Goal: Information Seeking & Learning: Learn about a topic

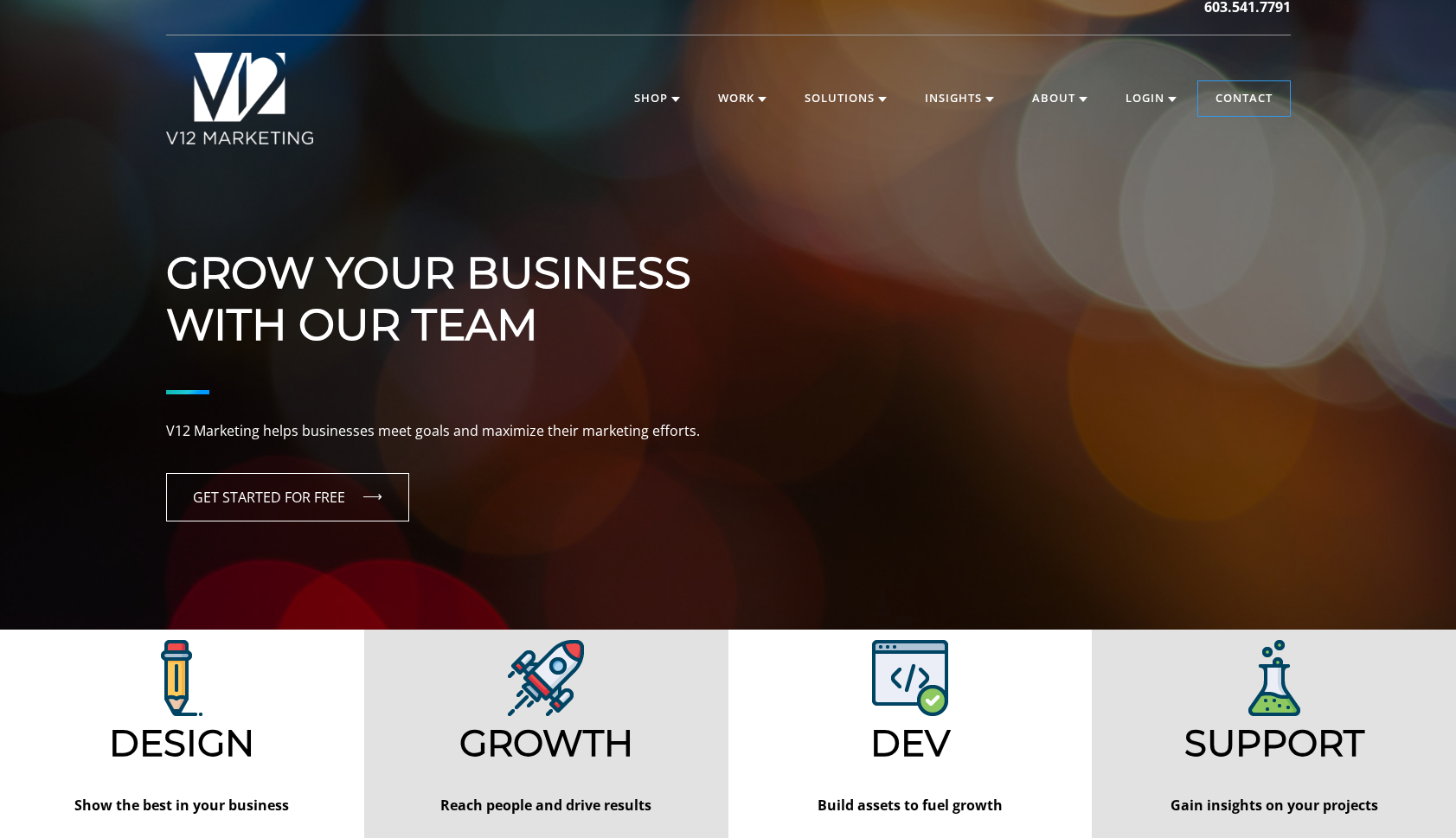
scroll to position [22, 0]
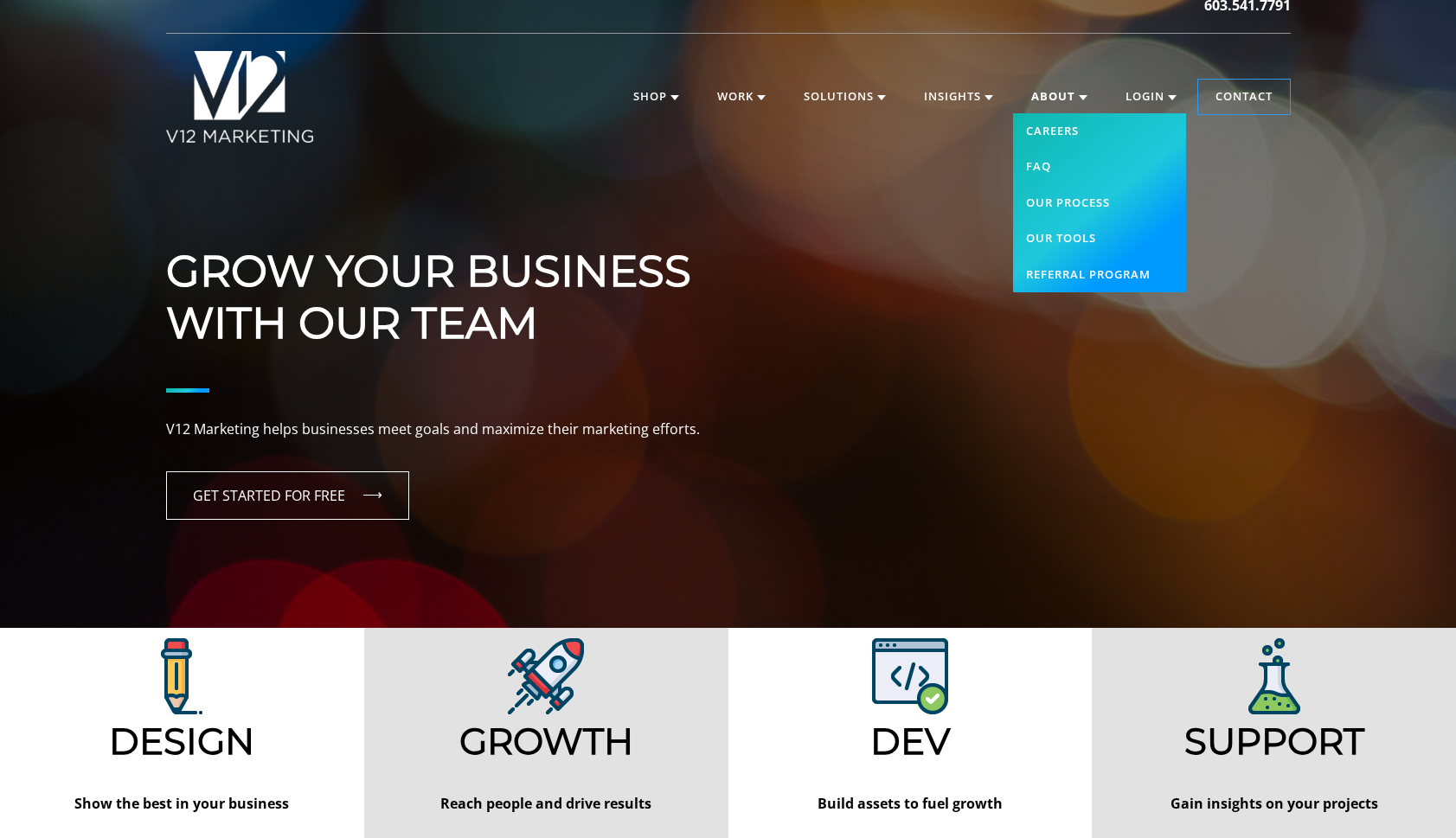
click at [1056, 86] on link "About" at bounding box center [1058, 97] width 91 height 35
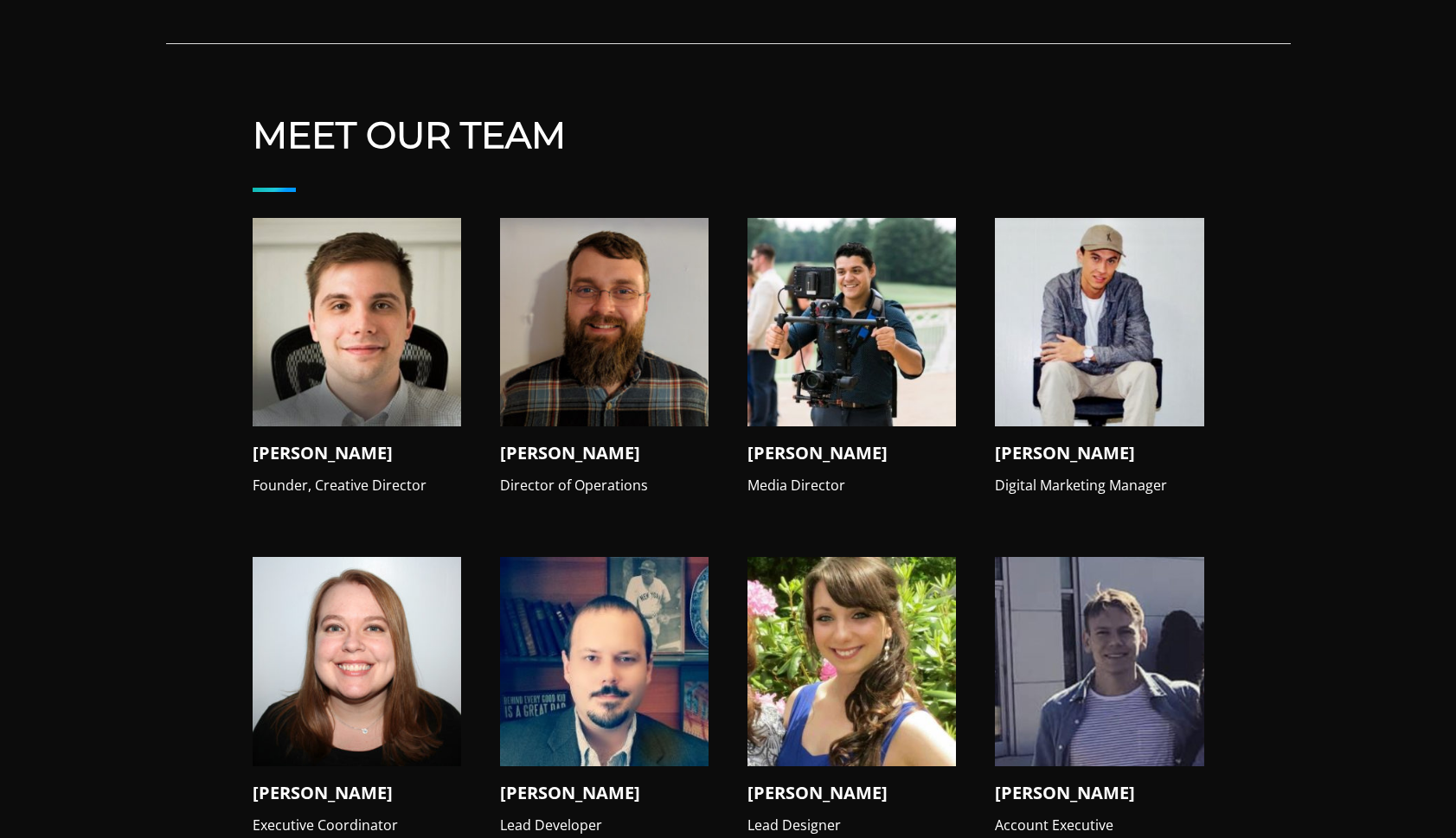
scroll to position [1603, 0]
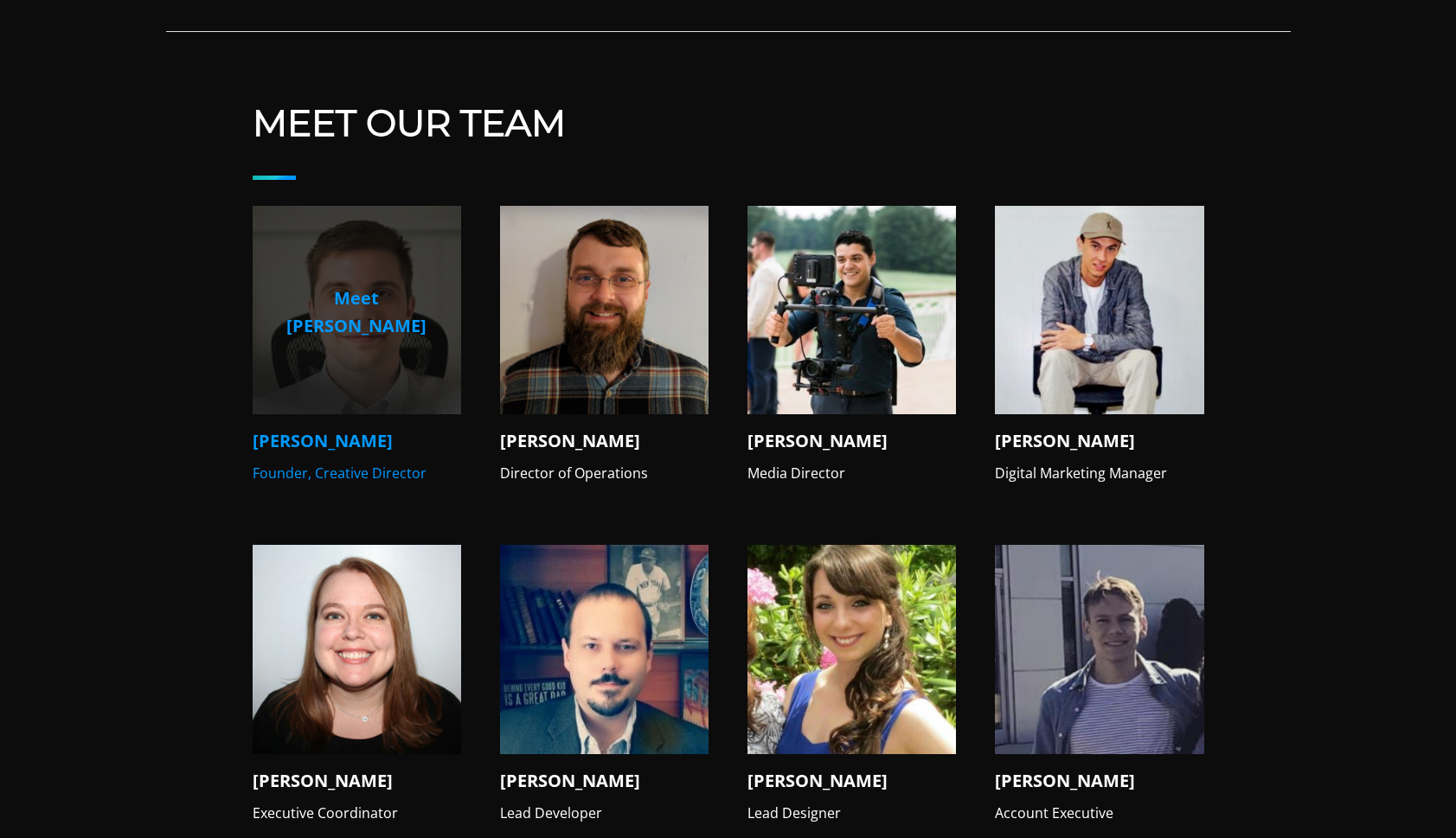
click at [370, 348] on img at bounding box center [356, 310] width 208 height 208
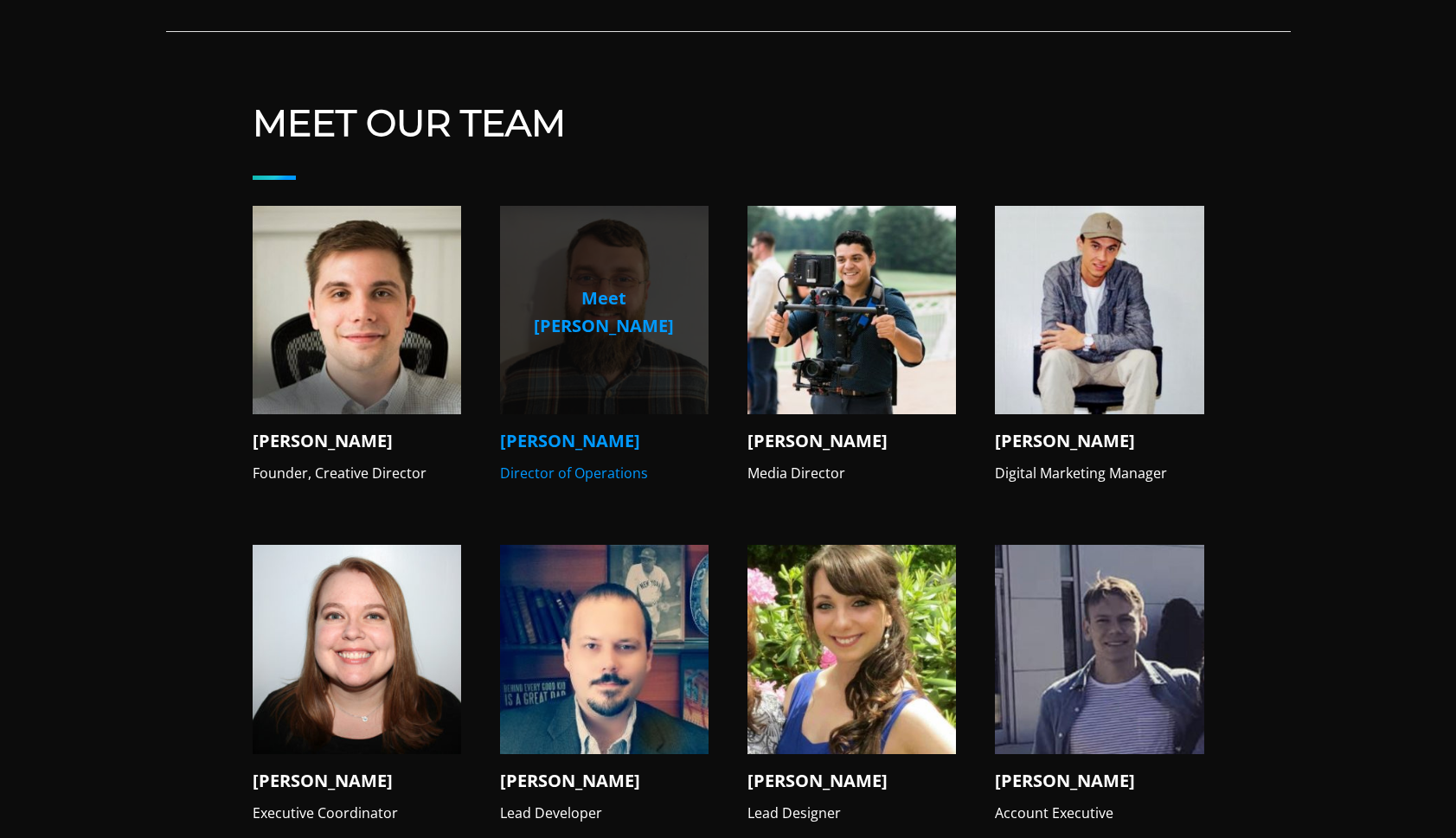
click at [616, 330] on img at bounding box center [604, 310] width 208 height 208
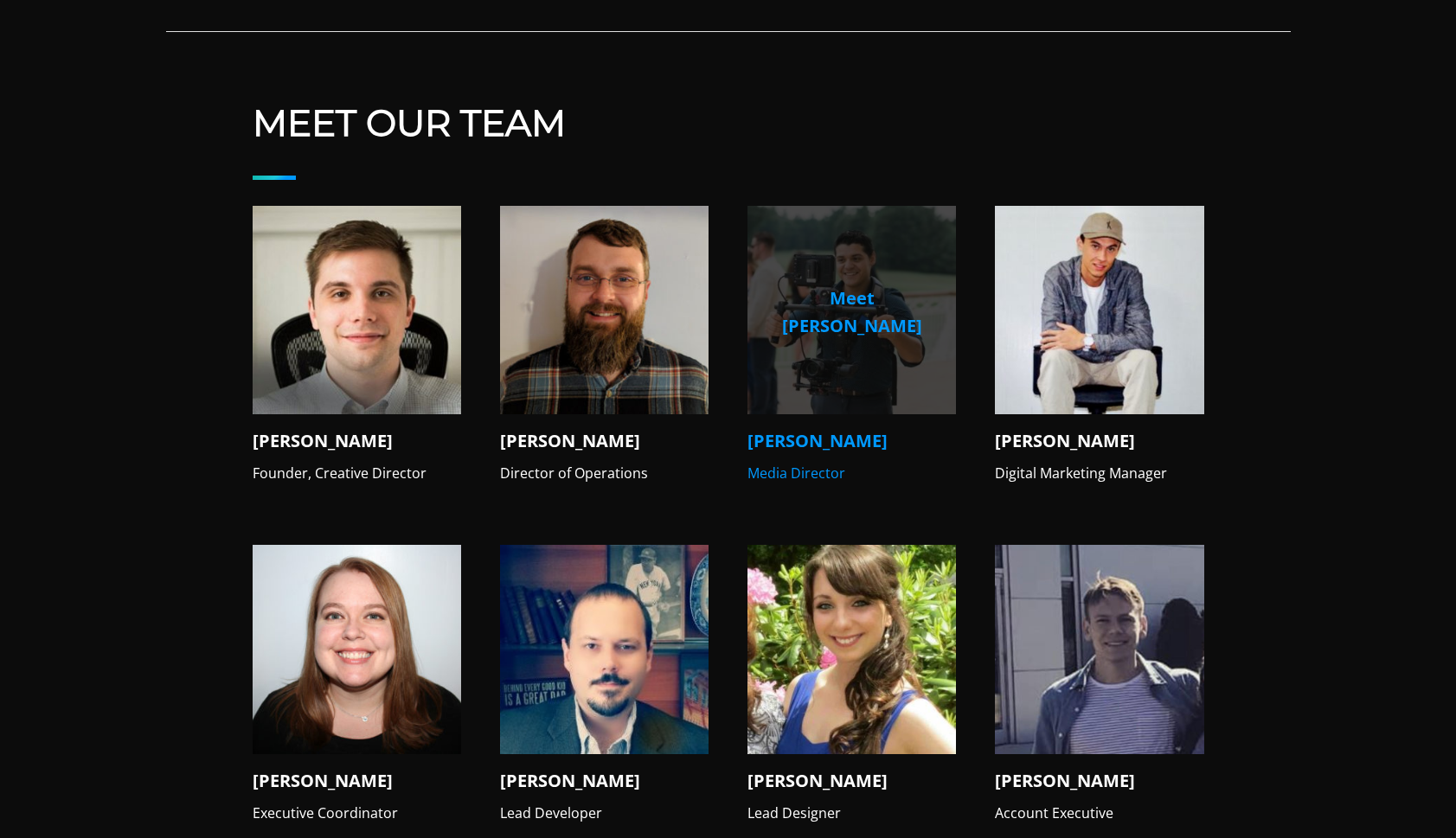
click at [848, 247] on img at bounding box center [851, 310] width 208 height 208
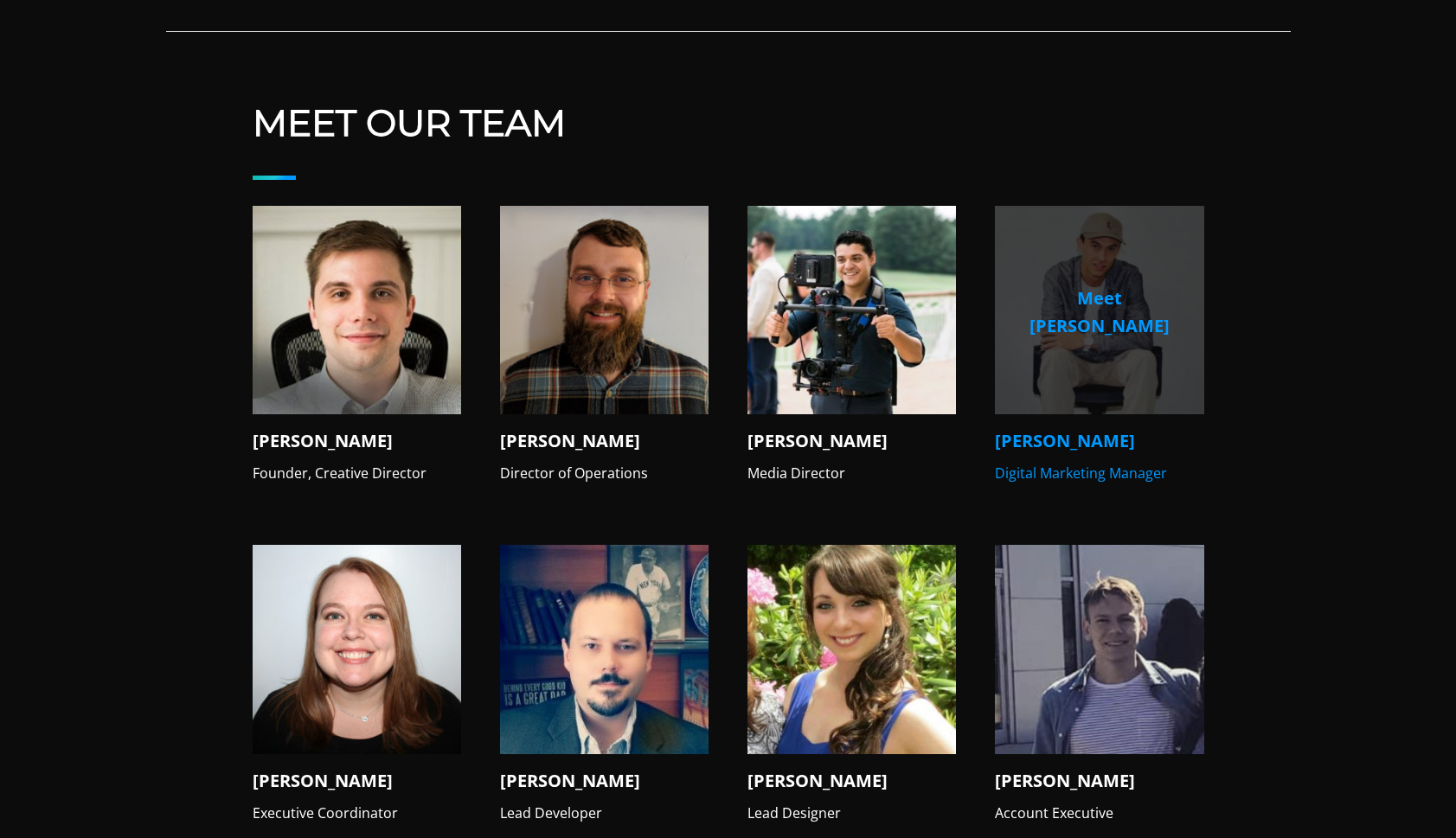
click at [1073, 261] on img at bounding box center [1099, 310] width 208 height 208
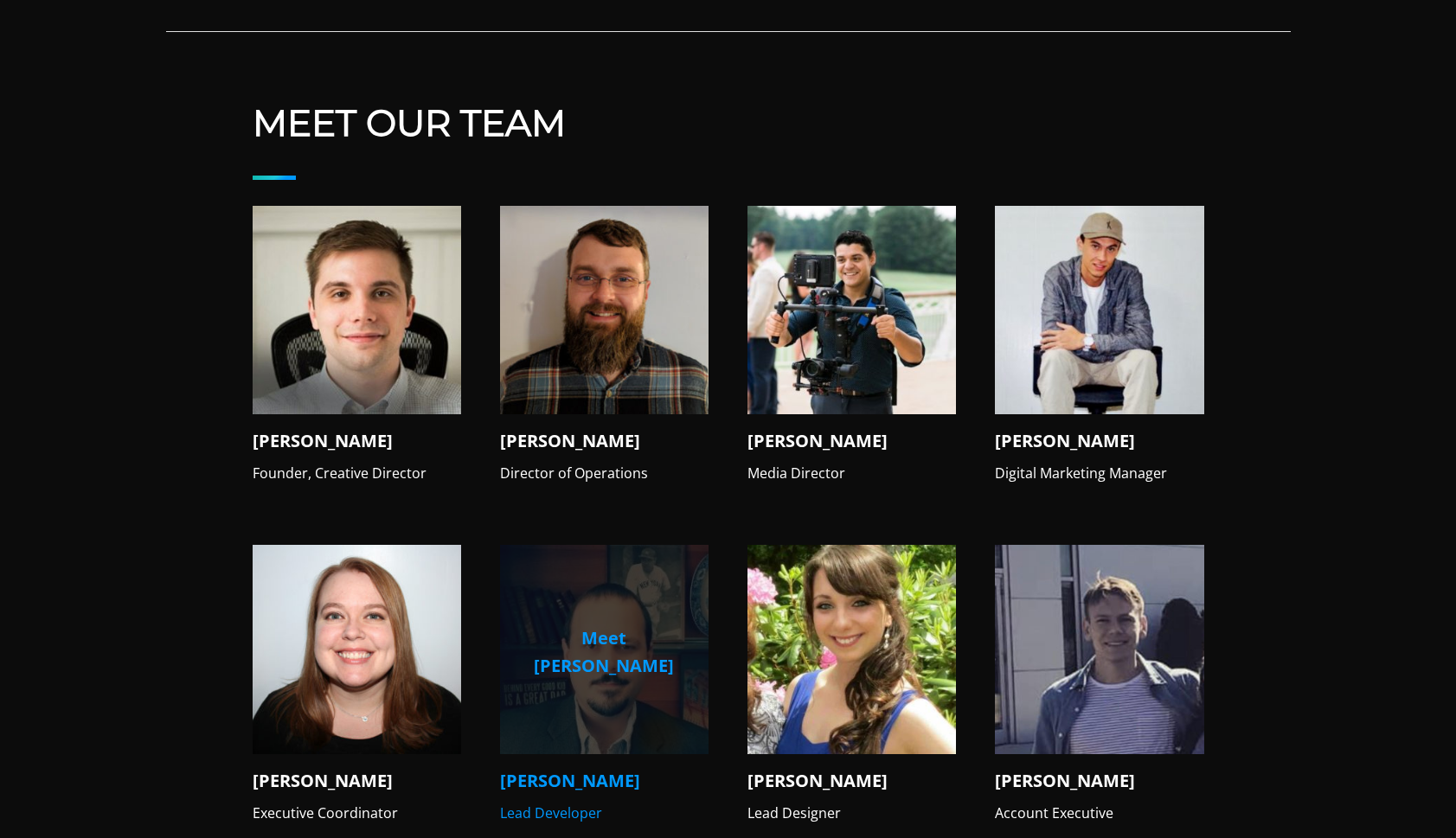
click at [648, 624] on p "Meet Steve" at bounding box center [604, 651] width 181 height 55
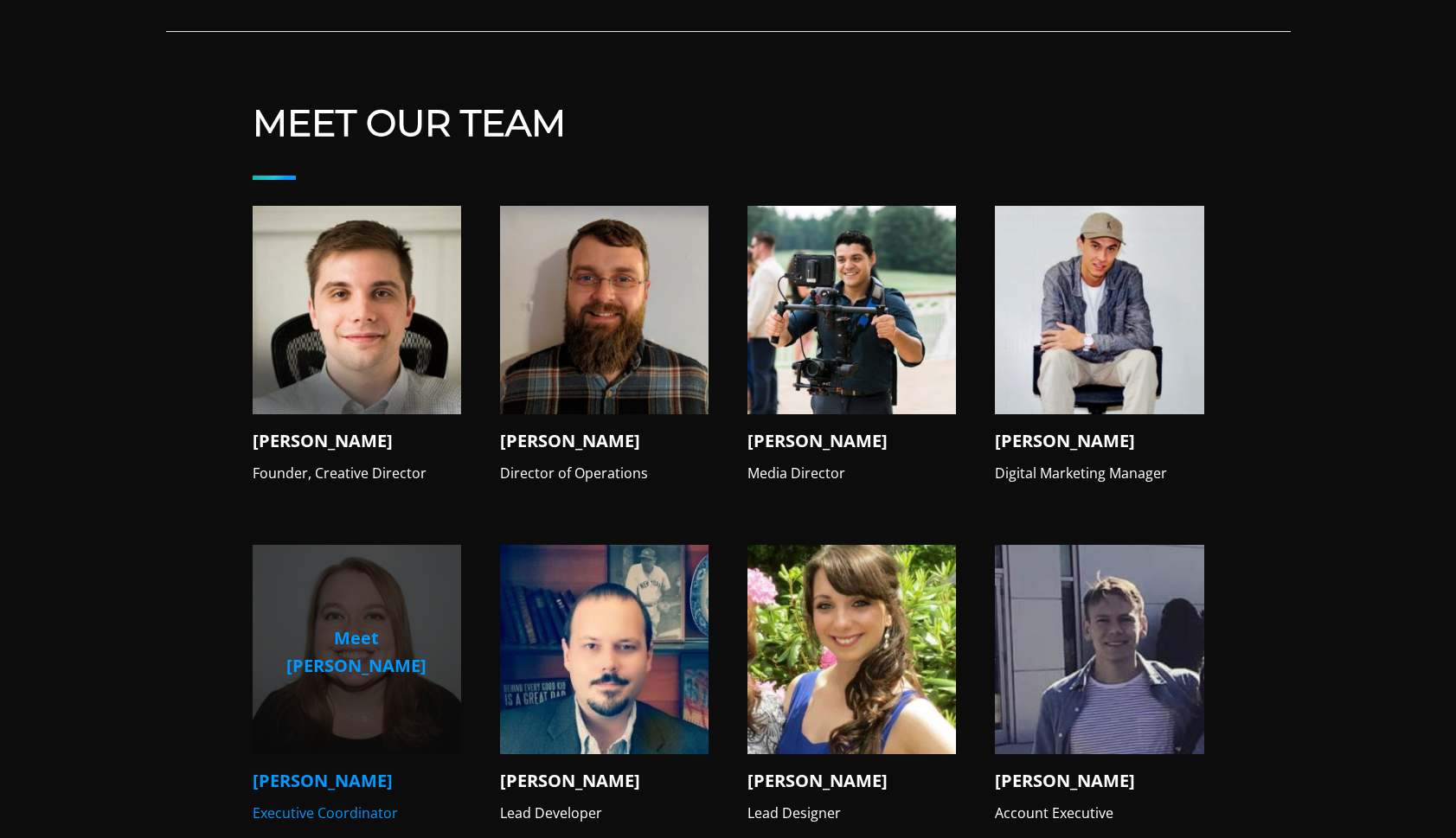
click at [385, 624] on p "Meet Leah" at bounding box center [356, 651] width 181 height 55
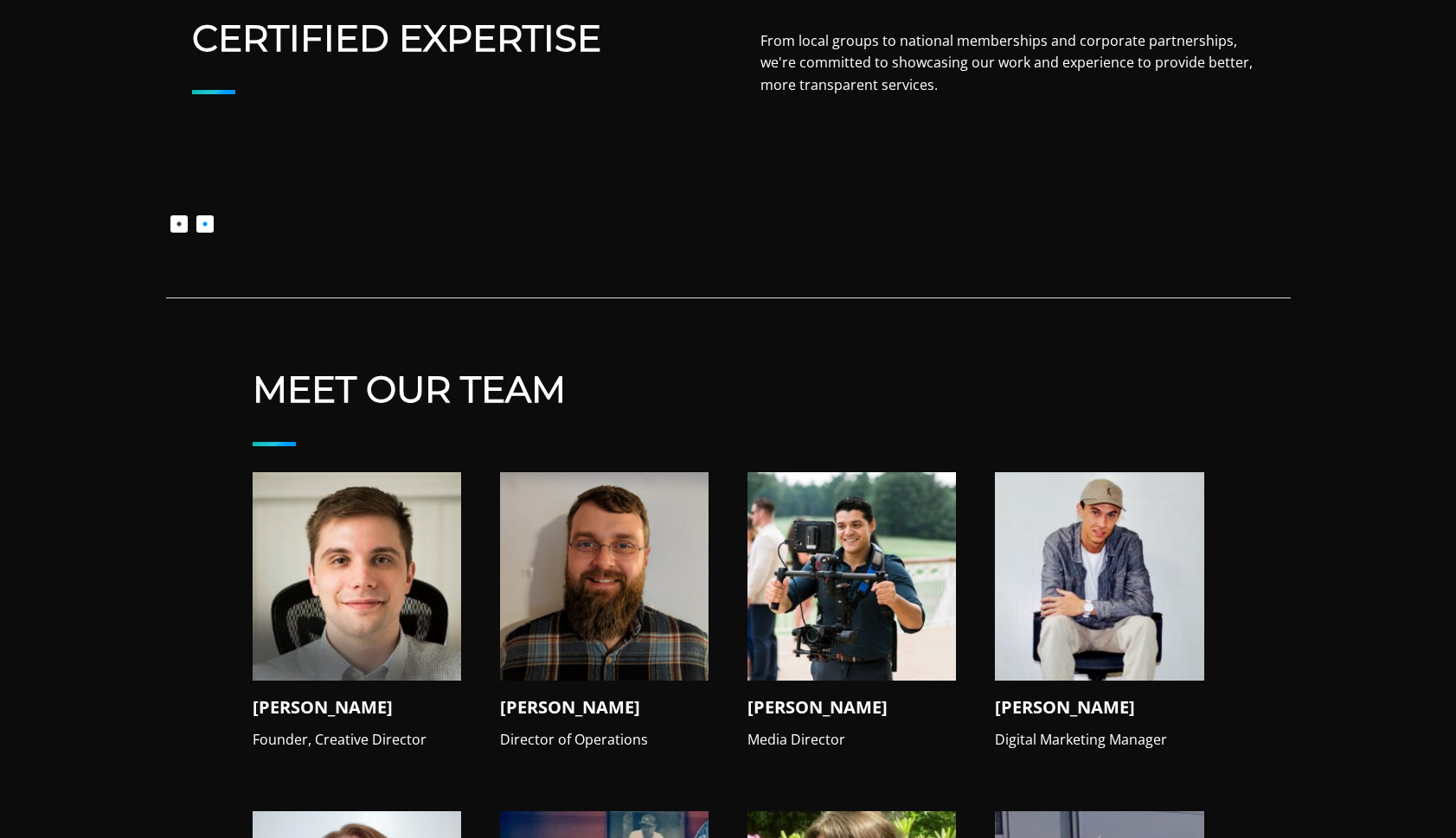
scroll to position [1346, 0]
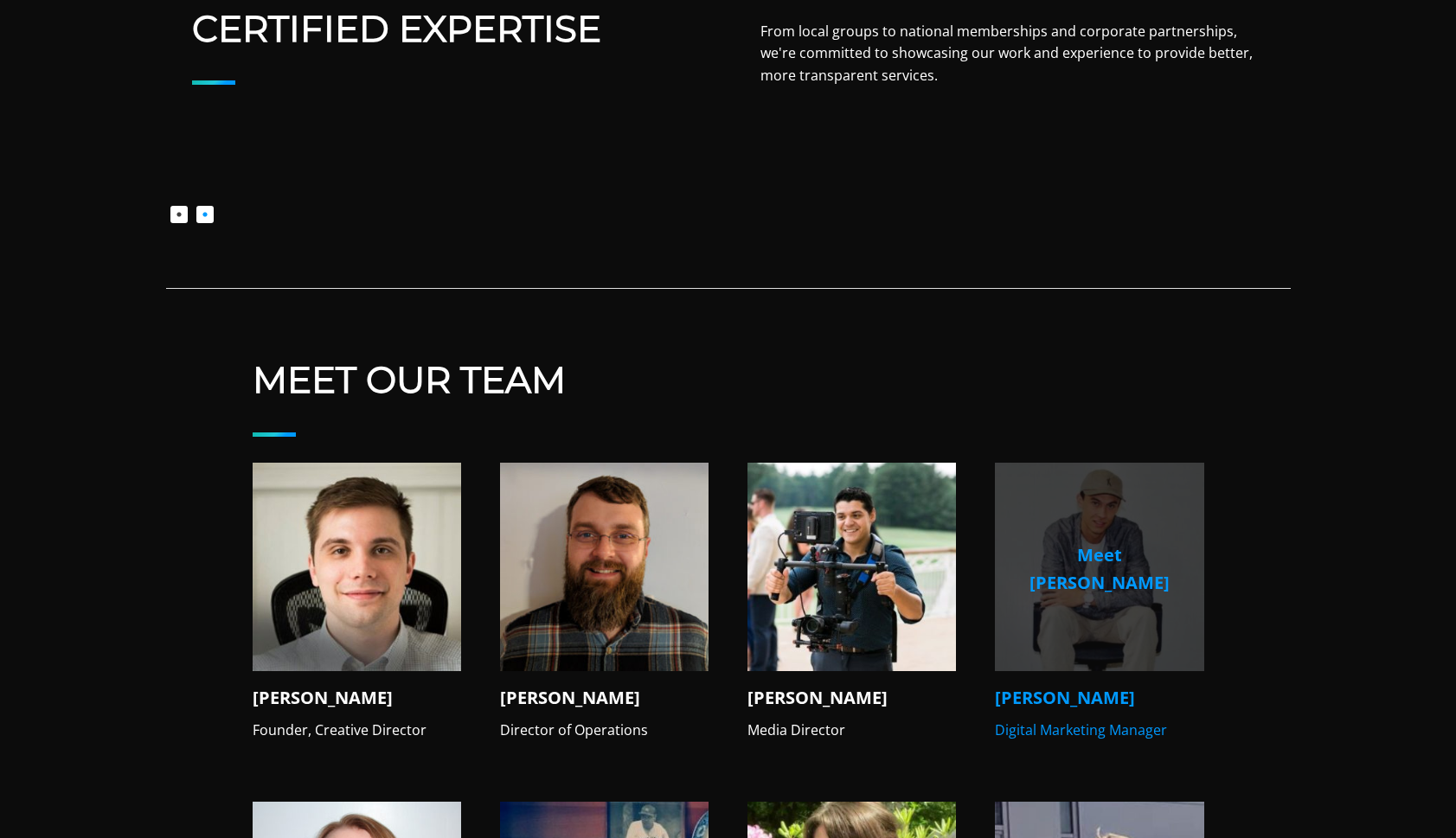
click at [1092, 552] on p "Meet Jake" at bounding box center [1099, 569] width 181 height 55
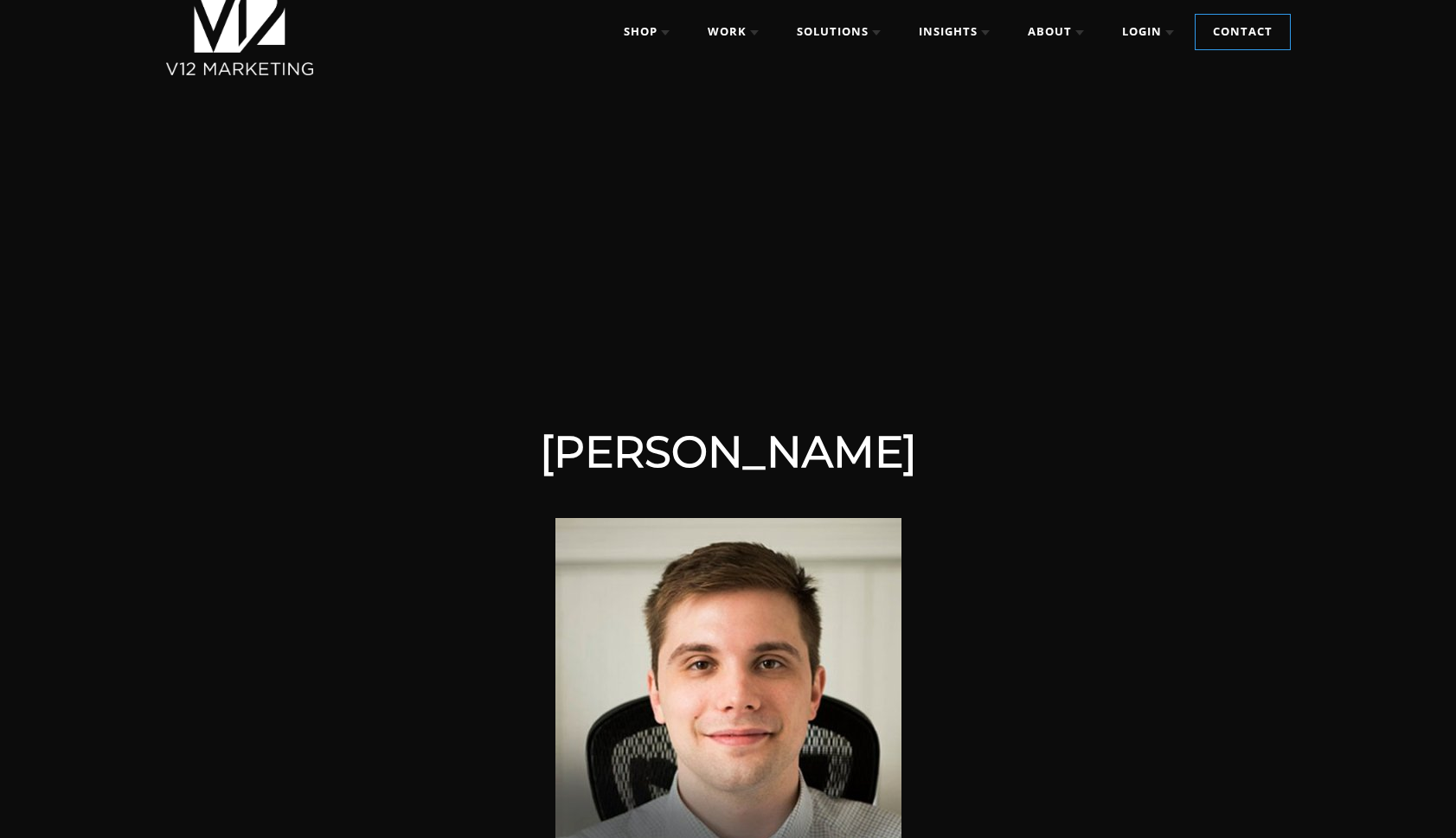
scroll to position [74, 0]
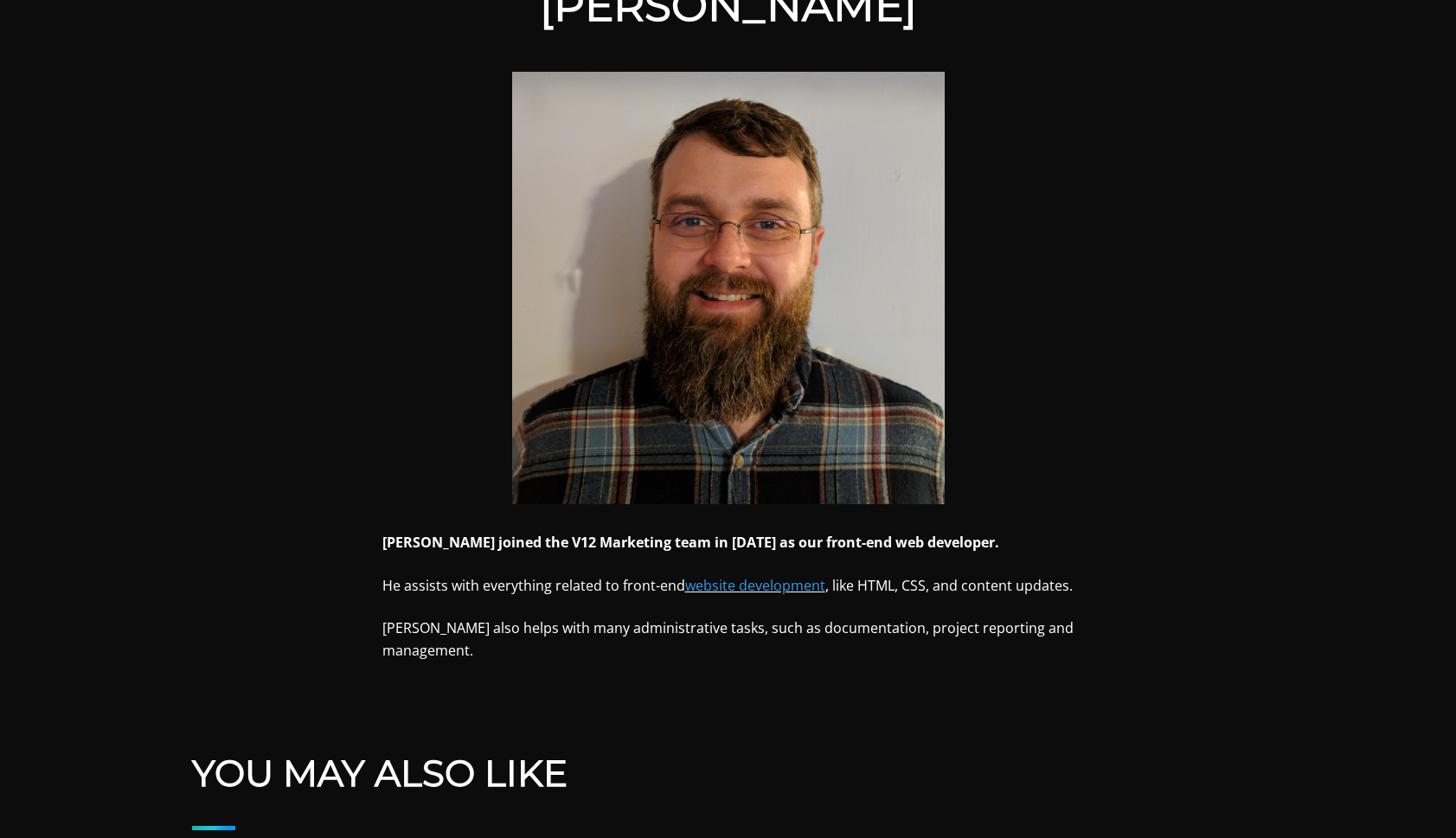
scroll to position [537, 0]
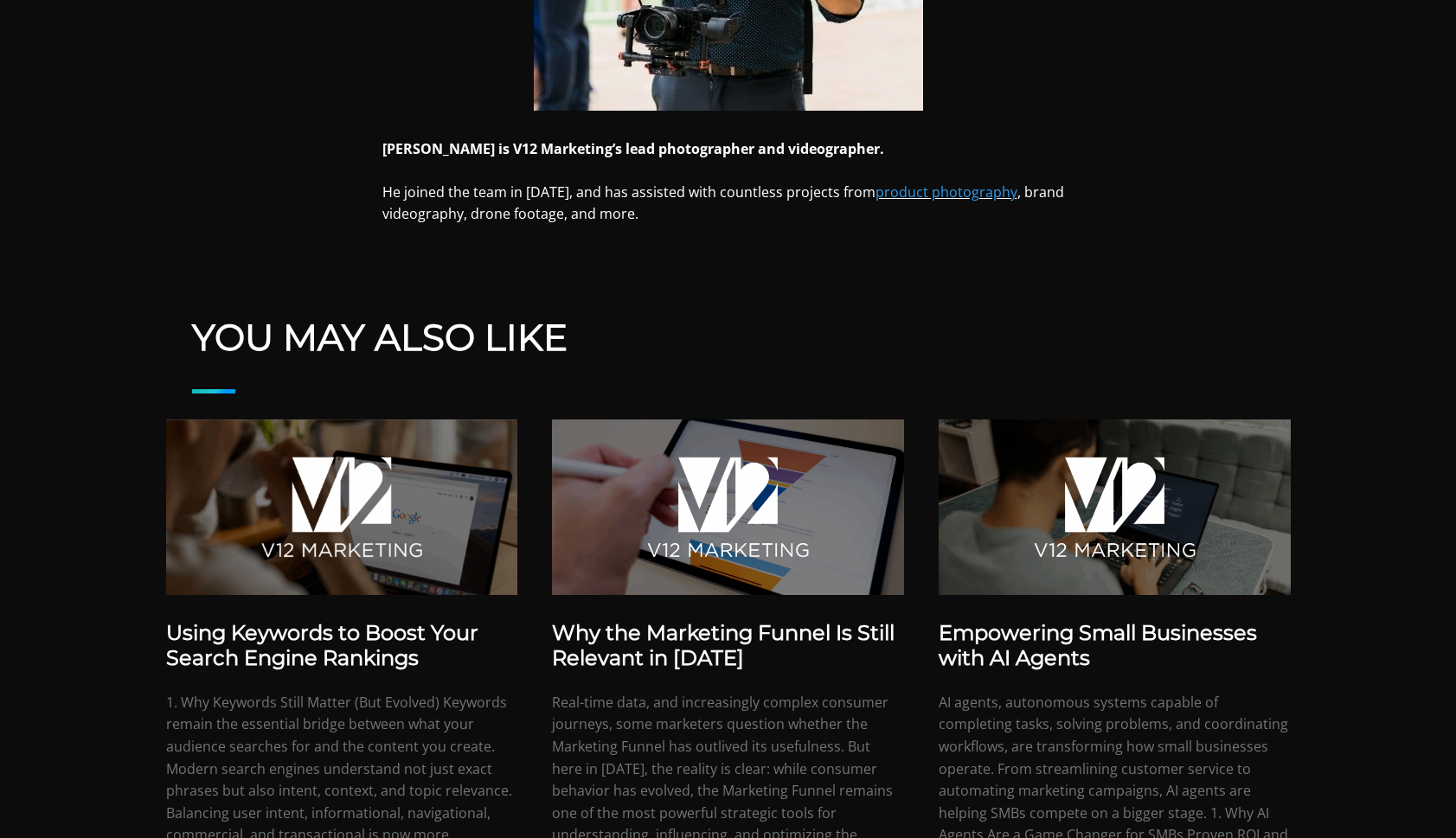
scroll to position [891, 0]
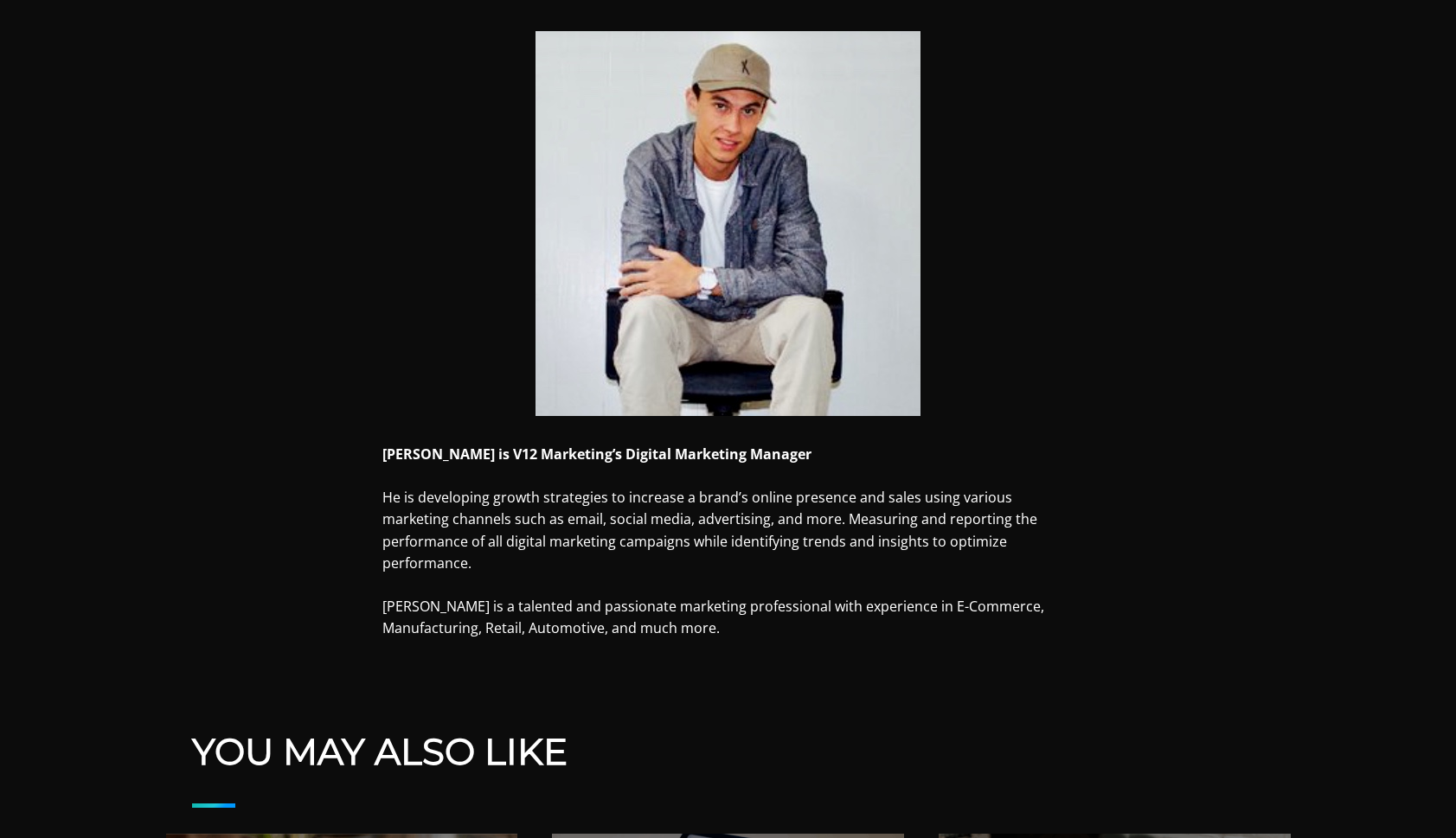
scroll to position [544, 0]
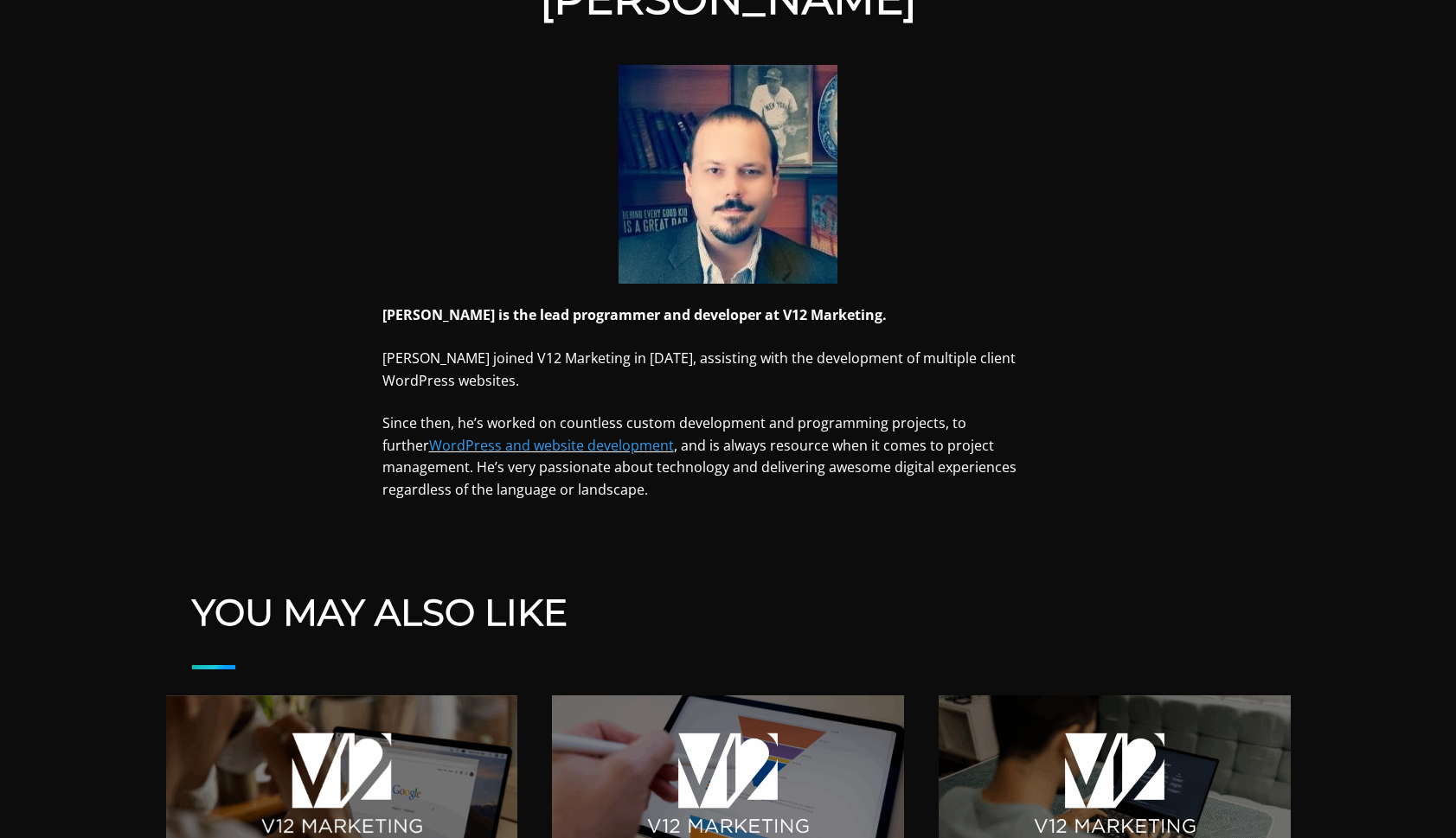
scroll to position [545, 0]
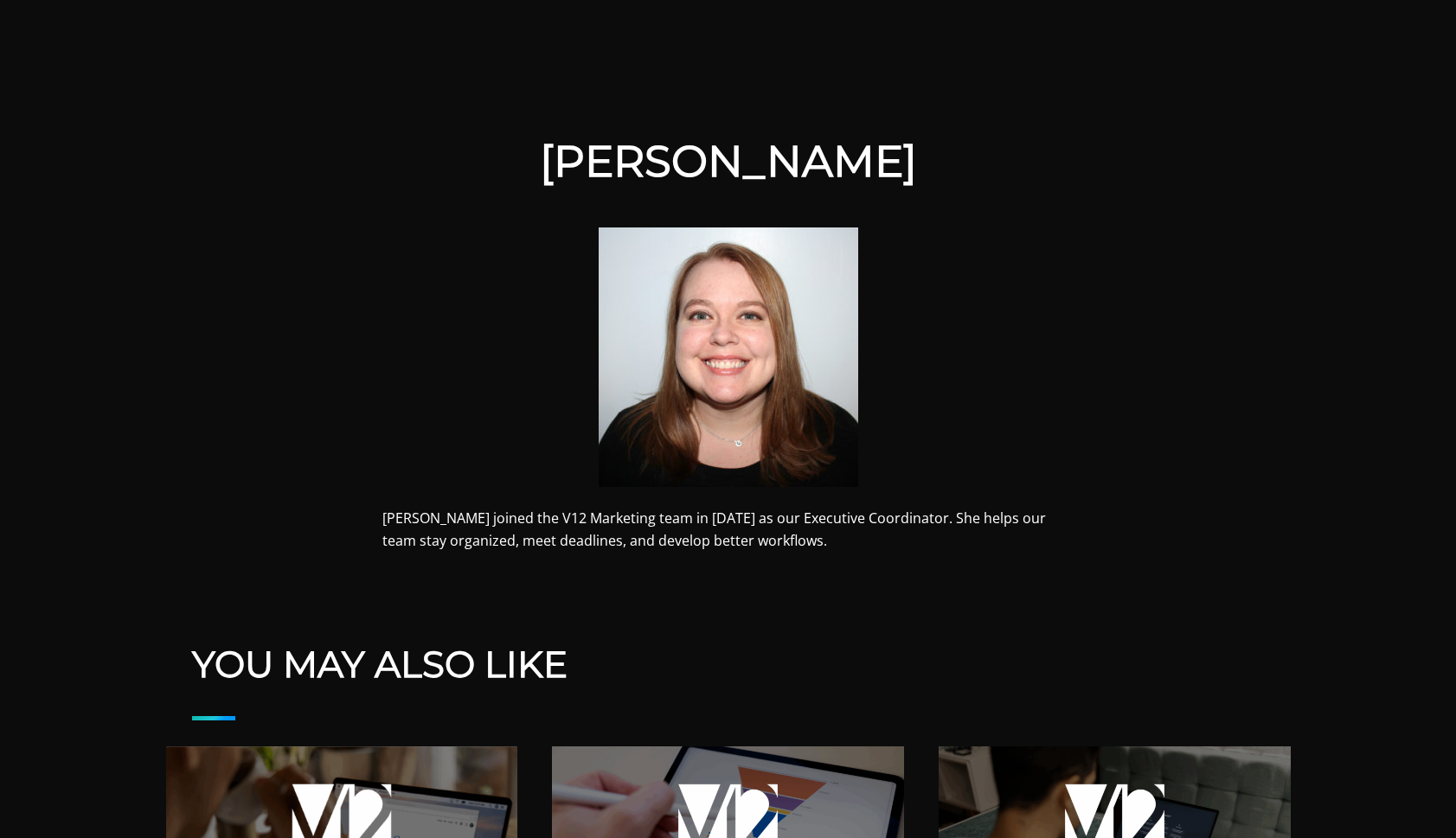
scroll to position [406, 0]
